Goal: Information Seeking & Learning: Understand process/instructions

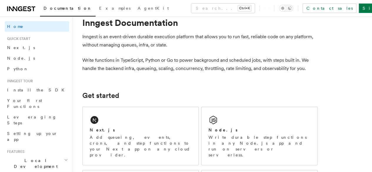
scroll to position [16, 0]
click at [105, 133] on div "Next.js Add queueing, events, crons, and step functions to your Next app on any…" at bounding box center [141, 136] width 116 height 58
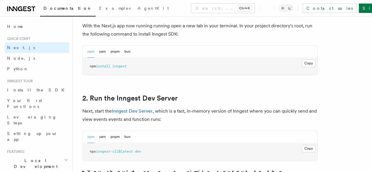
scroll to position [343, 0]
click at [301, 66] on button "Copy Copied" at bounding box center [308, 63] width 14 height 8
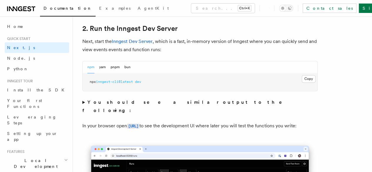
scroll to position [411, 0]
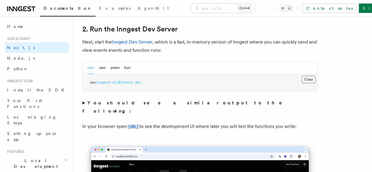
click at [301, 83] on button "Copy Copied" at bounding box center [308, 80] width 14 height 8
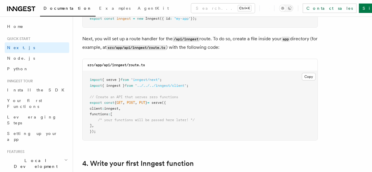
scroll to position [814, 0]
click at [301, 73] on button "Copy Copied" at bounding box center [308, 77] width 14 height 8
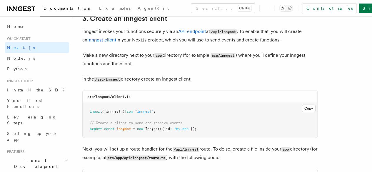
scroll to position [689, 0]
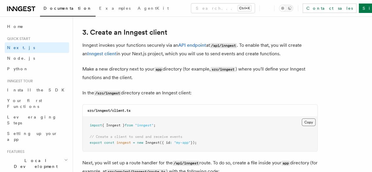
click at [301, 118] on button "Copy Copied" at bounding box center [308, 122] width 14 height 8
